Goal: Transaction & Acquisition: Subscribe to service/newsletter

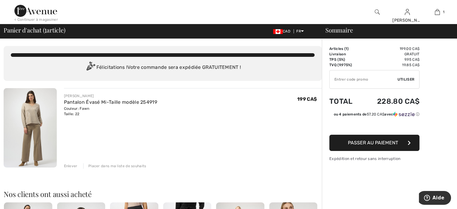
click at [72, 165] on div "Enlever" at bounding box center [71, 165] width 14 height 5
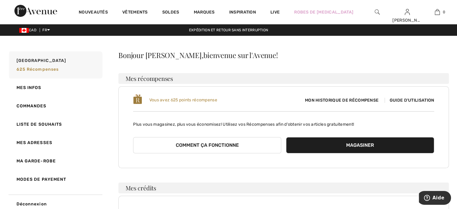
click at [336, 100] on span "Mon historique de récompense" at bounding box center [341, 100] width 83 height 6
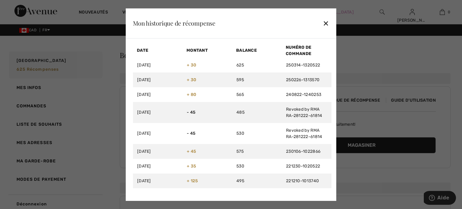
click at [327, 23] on div "✕" at bounding box center [326, 23] width 6 height 13
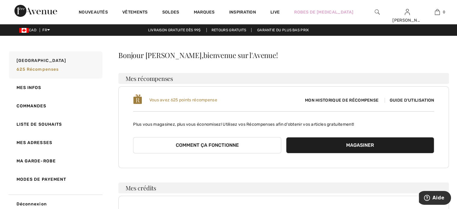
click at [138, 96] on img at bounding box center [137, 99] width 9 height 11
click at [415, 100] on span "Guide d'utilisation" at bounding box center [410, 100] width 50 height 5
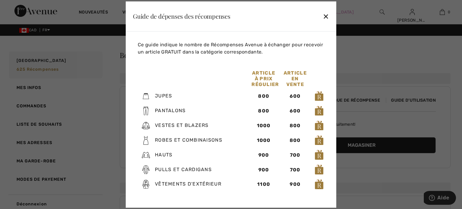
click at [325, 17] on div "✕" at bounding box center [326, 16] width 6 height 13
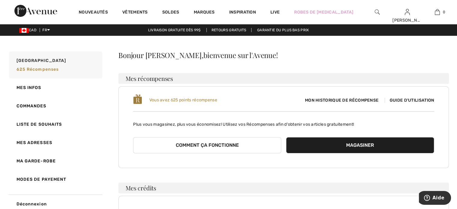
click at [226, 144] on button "Comment ça fonctionne" at bounding box center [207, 145] width 148 height 16
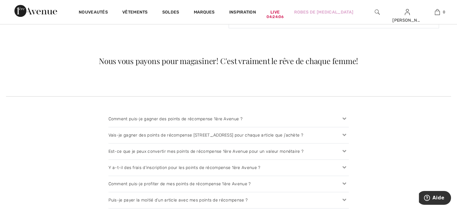
scroll to position [557, 0]
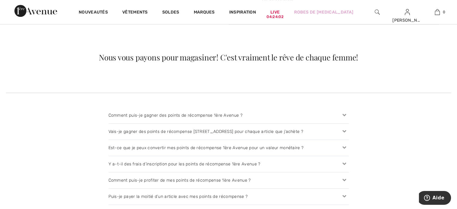
click at [344, 113] on icon at bounding box center [344, 115] width 8 height 6
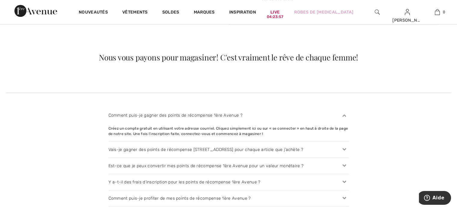
click at [344, 149] on icon at bounding box center [344, 149] width 8 height 6
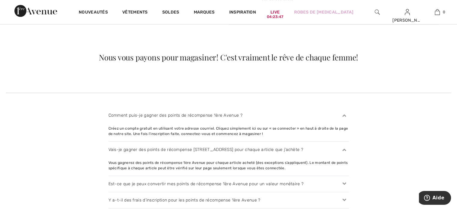
click at [343, 183] on icon at bounding box center [344, 184] width 8 height 6
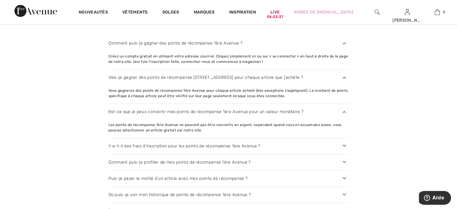
scroll to position [653, 0]
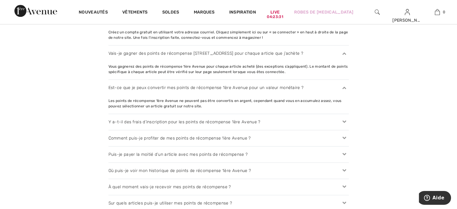
click at [345, 153] on icon at bounding box center [344, 154] width 8 height 6
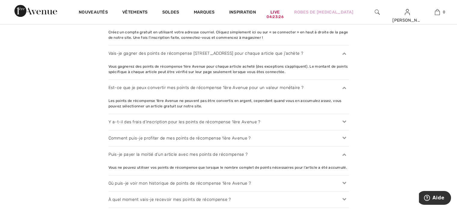
click at [344, 182] on icon at bounding box center [344, 183] width 8 height 6
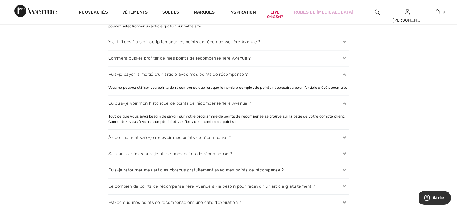
scroll to position [738, 0]
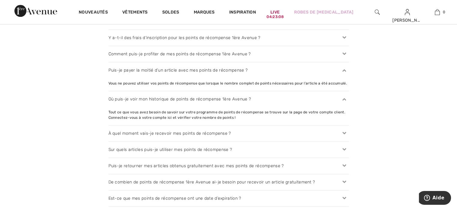
click at [344, 195] on icon at bounding box center [344, 198] width 8 height 6
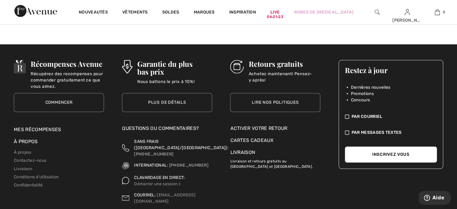
scroll to position [1002, 0]
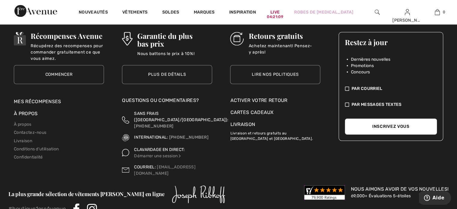
click at [353, 125] on button "Inscrivez vous" at bounding box center [391, 126] width 92 height 16
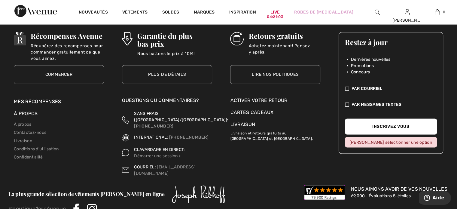
click at [347, 85] on img at bounding box center [347, 88] width 4 height 6
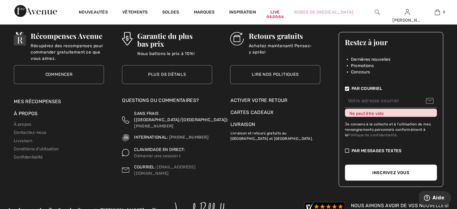
click at [350, 164] on button "Inscrivez vous" at bounding box center [391, 172] width 92 height 16
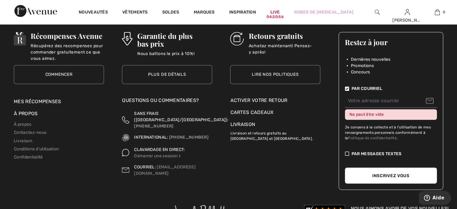
scroll to position [1047, 0]
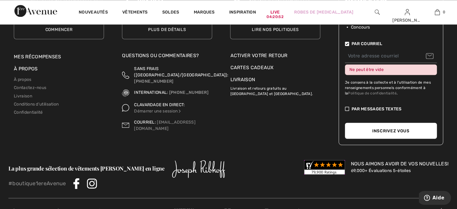
click at [350, 66] on div "Ne peut être vide" at bounding box center [391, 69] width 92 height 11
click at [421, 64] on div "Ne peut être vide" at bounding box center [391, 69] width 92 height 11
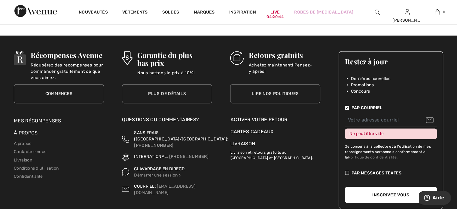
scroll to position [975, 0]
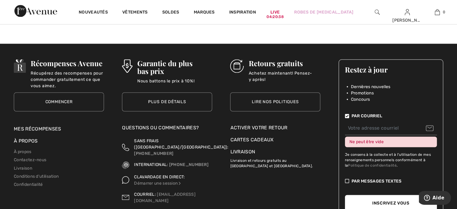
click at [348, 140] on div "Ne peut être vide" at bounding box center [391, 142] width 92 height 11
click at [383, 139] on div "Ne peut être vide" at bounding box center [391, 142] width 92 height 11
click at [346, 114] on img at bounding box center [347, 116] width 4 height 6
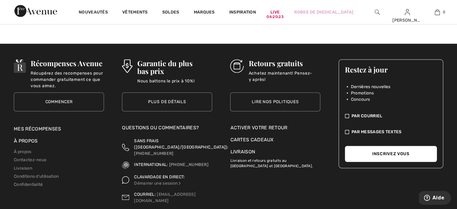
click at [347, 114] on img at bounding box center [347, 116] width 4 height 6
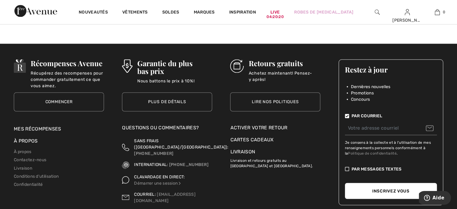
click at [348, 126] on input "email" at bounding box center [391, 128] width 92 height 14
type input "lorita26@hotmail.com"
click at [383, 187] on button "Inscrivez vous" at bounding box center [391, 191] width 92 height 16
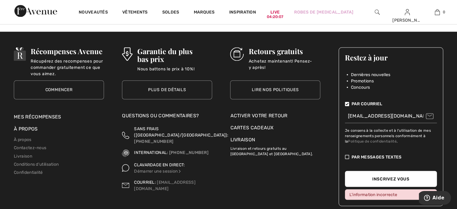
scroll to position [999, 0]
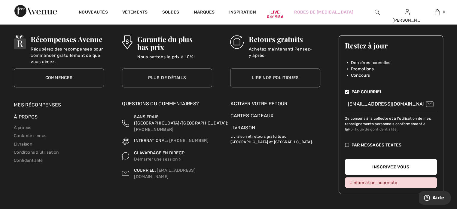
click at [343, 118] on div "Par Courriel lorita26@hotmail.com Je consens à la collecte et à l'utilisation d…" at bounding box center [391, 115] width 104 height 75
click at [408, 166] on button "Inscrivez vous" at bounding box center [391, 167] width 92 height 16
drag, startPoint x: 390, startPoint y: 128, endPoint x: 418, endPoint y: 129, distance: 28.3
click at [417, 130] on div "Je consens à la collecte et à l'utilisation de mes renseignements personnels co…" at bounding box center [391, 124] width 92 height 16
click at [347, 143] on img at bounding box center [347, 145] width 4 height 6
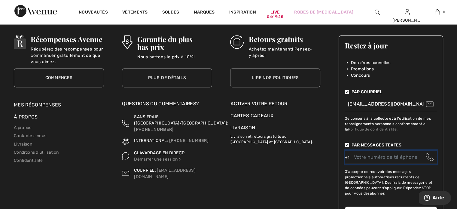
click at [354, 155] on input "tel" at bounding box center [391, 157] width 92 height 14
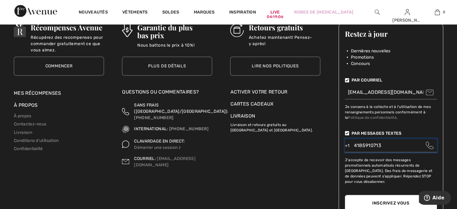
scroll to position [1043, 0]
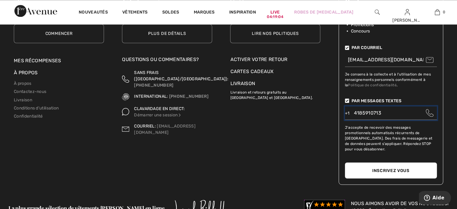
type input "4185910713"
click at [394, 163] on button "Inscrivez vous" at bounding box center [391, 170] width 92 height 16
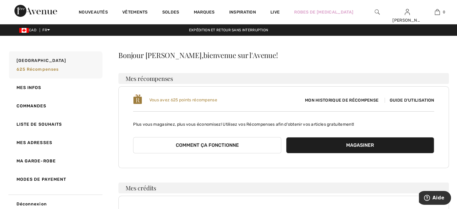
click at [413, 98] on span "Guide d'utilisation" at bounding box center [410, 100] width 50 height 5
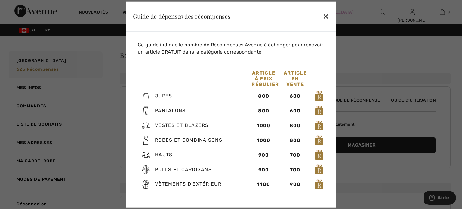
click at [325, 16] on div "✕" at bounding box center [326, 16] width 6 height 13
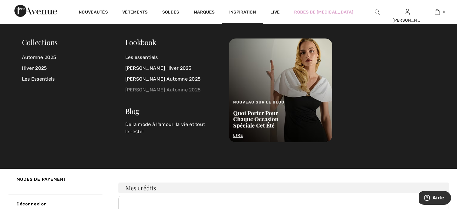
click at [161, 91] on link "[PERSON_NAME] Automne 2025" at bounding box center [173, 90] width 96 height 11
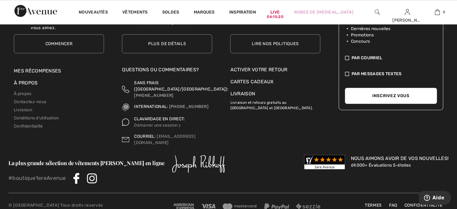
scroll to position [2732, 0]
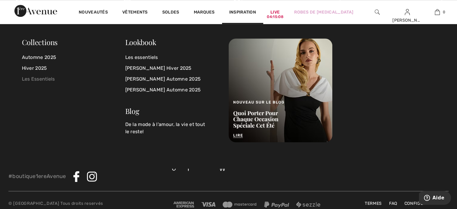
click at [34, 78] on link "Les Essentiels" at bounding box center [73, 79] width 103 height 11
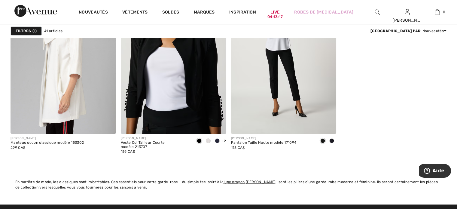
scroll to position [2598, 0]
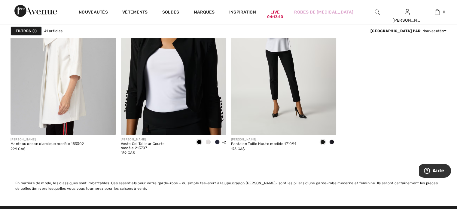
click at [69, 100] on img at bounding box center [64, 56] width 106 height 158
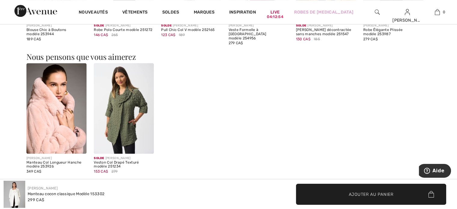
scroll to position [626, 0]
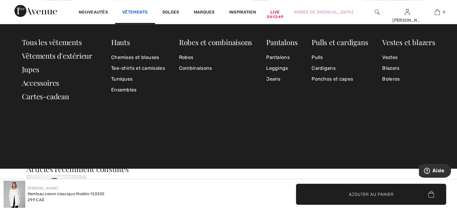
click at [138, 11] on link "Vêtements" at bounding box center [135, 13] width 26 height 6
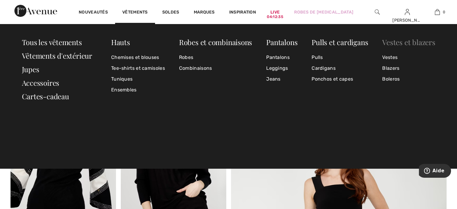
click at [404, 43] on link "Vestes et blazers" at bounding box center [409, 42] width 53 height 10
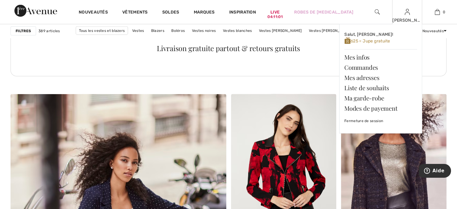
scroll to position [1456, 0]
